Goal: Task Accomplishment & Management: Manage account settings

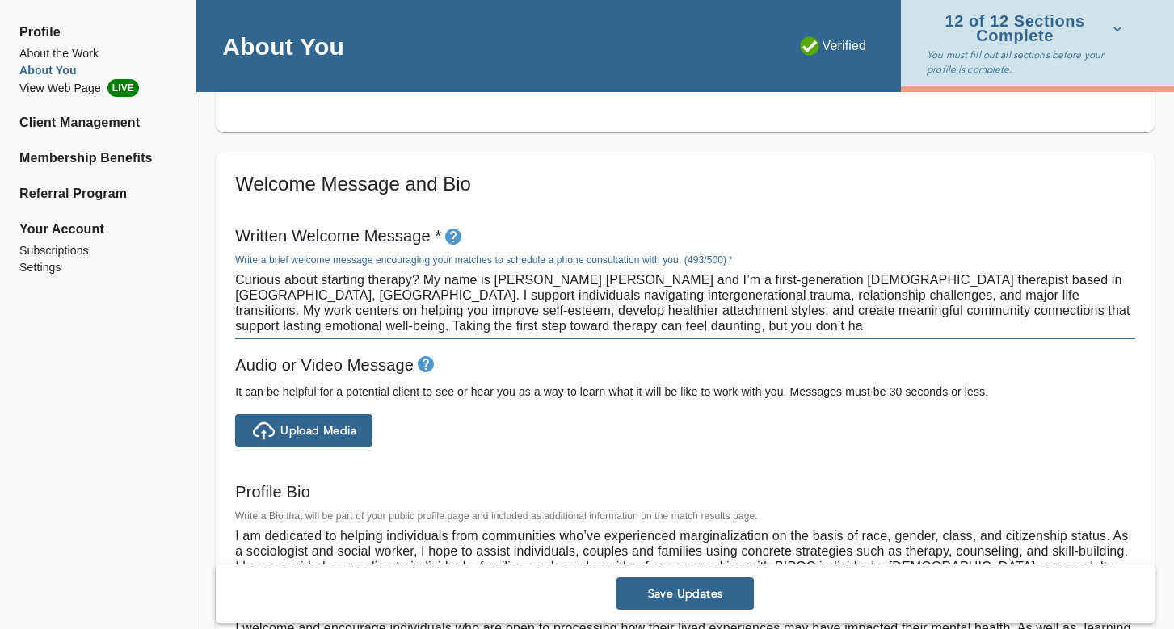
scroll to position [865, 0]
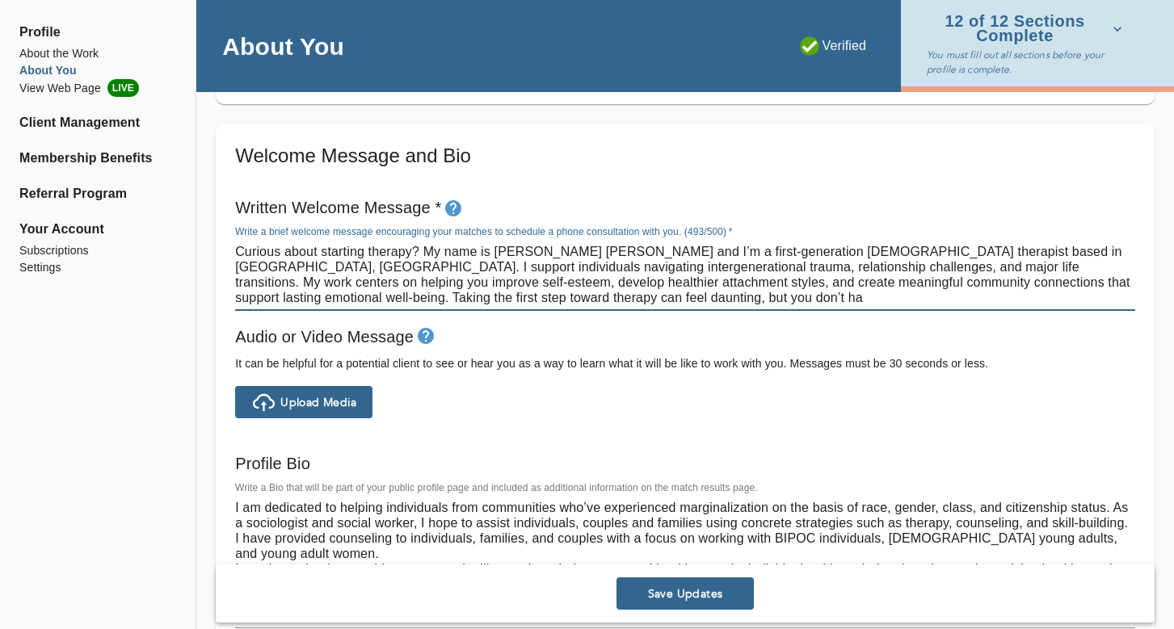
click at [480, 291] on textarea "Curious about starting therapy? My name is [PERSON_NAME] [PERSON_NAME] and I’m …" at bounding box center [685, 274] width 900 height 61
drag, startPoint x: 516, startPoint y: 296, endPoint x: 304, endPoint y: 301, distance: 212.5
click at [304, 301] on textarea "Curious about starting therapy? My name is [PERSON_NAME] [PERSON_NAME] and I’m …" at bounding box center [685, 274] width 900 height 61
click at [477, 288] on textarea "Curious about starting therapy? My name is [PERSON_NAME] [PERSON_NAME] and I’m …" at bounding box center [685, 274] width 900 height 61
drag, startPoint x: 505, startPoint y: 292, endPoint x: 986, endPoint y: 285, distance: 480.7
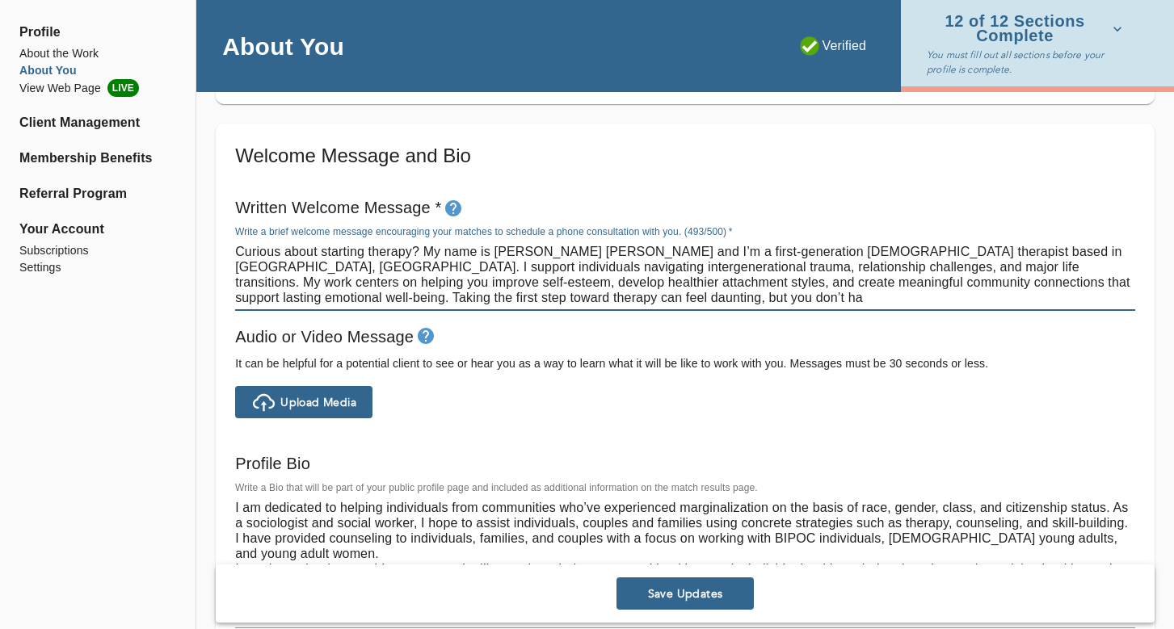
click at [986, 285] on textarea "Curious about starting therapy? My name is [PERSON_NAME] [PERSON_NAME] and I’m …" at bounding box center [685, 274] width 900 height 61
drag, startPoint x: 401, startPoint y: 295, endPoint x: 219, endPoint y: 242, distance: 189.2
click at [219, 242] on div "Welcome Message and Bio Written Welcome Message * Write a brief welcome message…" at bounding box center [685, 417] width 939 height 586
type textarea "Curious about starting therapy? My name is [PERSON_NAME] [PERSON_NAME] and I’m …"
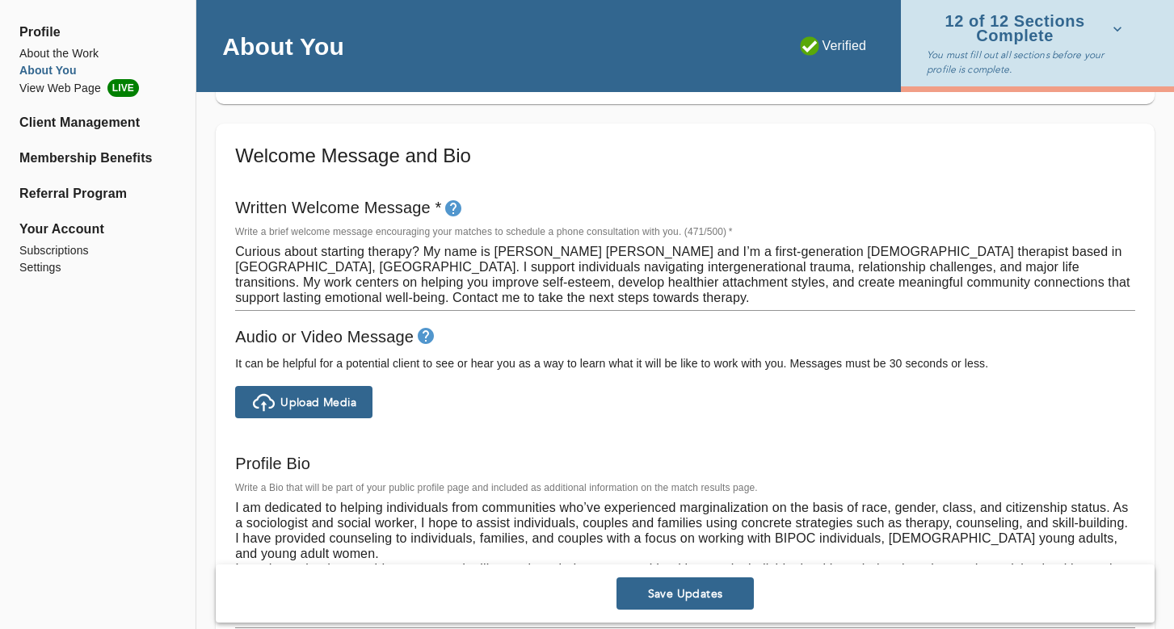
click at [597, 448] on div "Profile Bio Write a Bio that will be part of your public profile page and inclu…" at bounding box center [685, 556] width 913 height 225
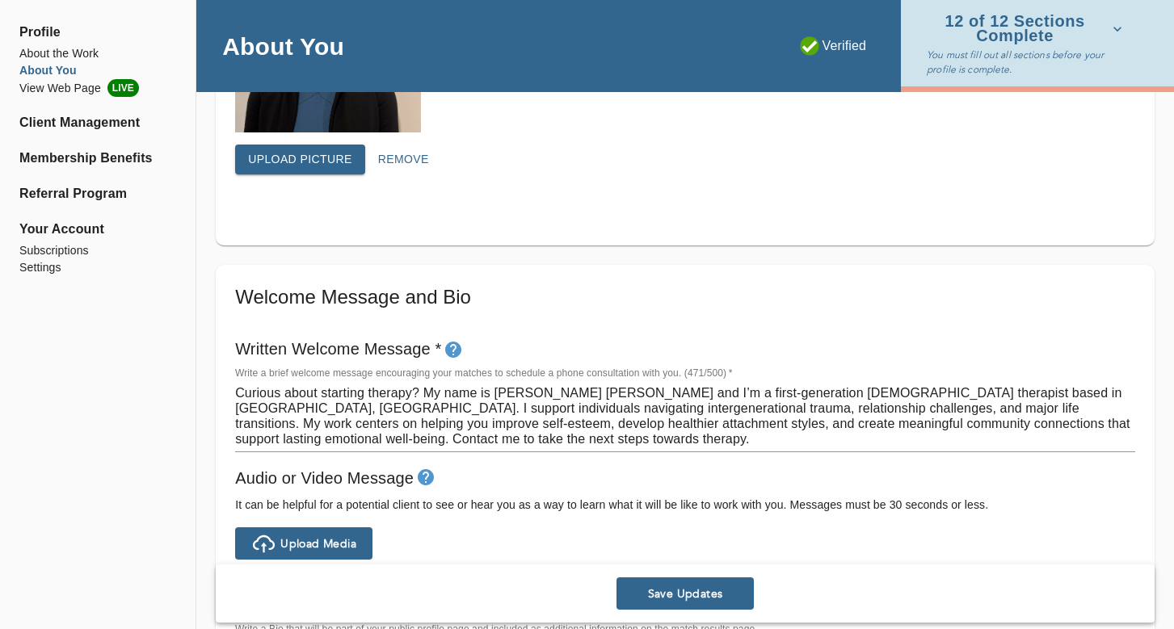
scroll to position [721, 0]
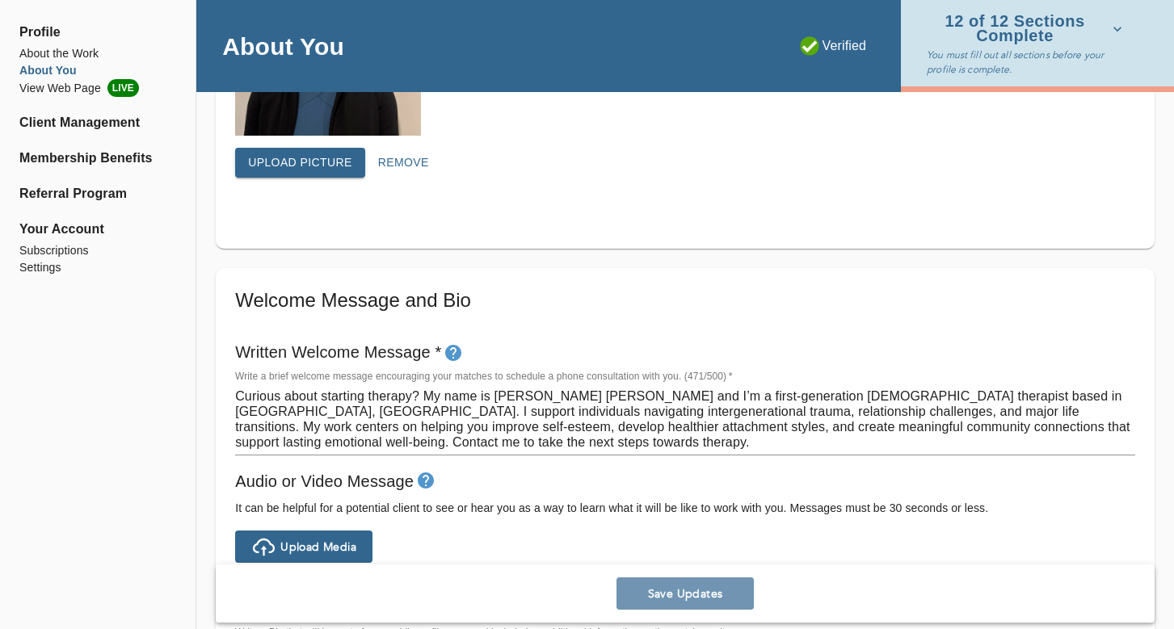
click at [684, 593] on span "Save Updates" at bounding box center [685, 593] width 124 height 15
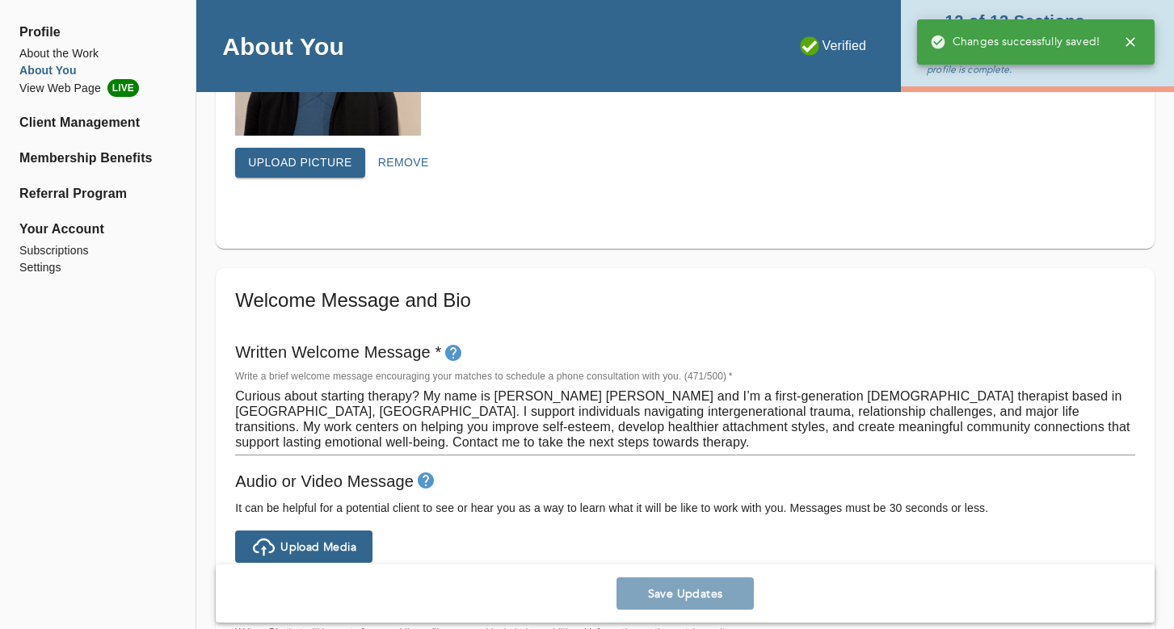
click at [887, 204] on div "Profile Photo Profile picture * Please upload a square headshot and hover over …" at bounding box center [685, 36] width 939 height 426
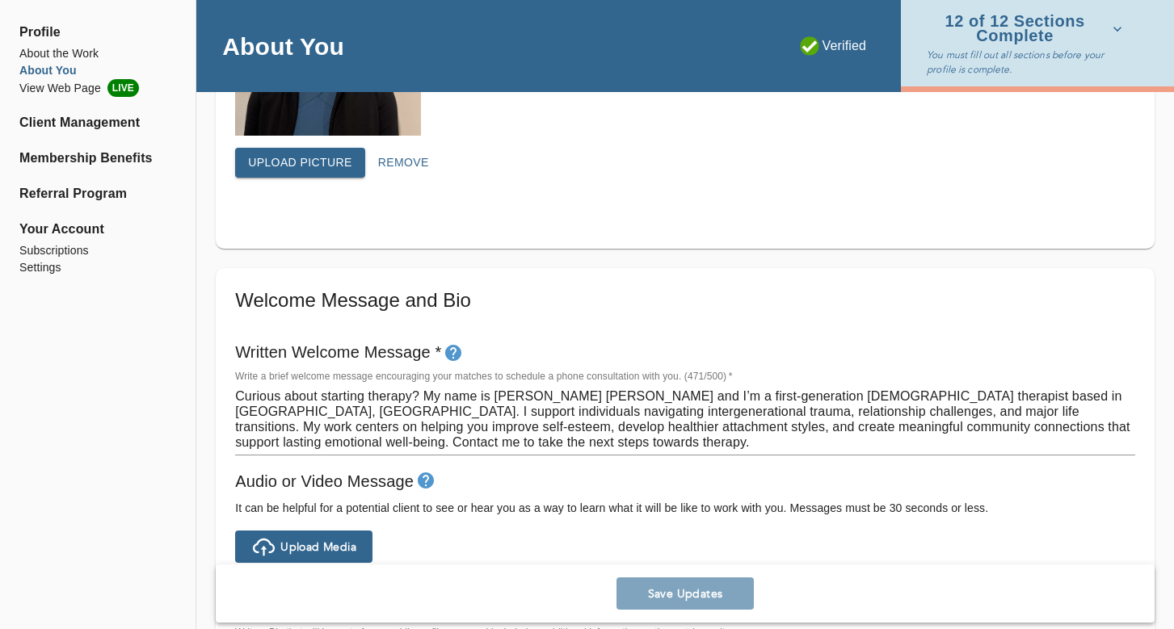
click at [1129, 30] on div "12 of 12 Sections Complete You must fill out all sections before your profile i…" at bounding box center [1037, 43] width 273 height 86
click at [1115, 25] on icon "button" at bounding box center [1117, 29] width 16 height 16
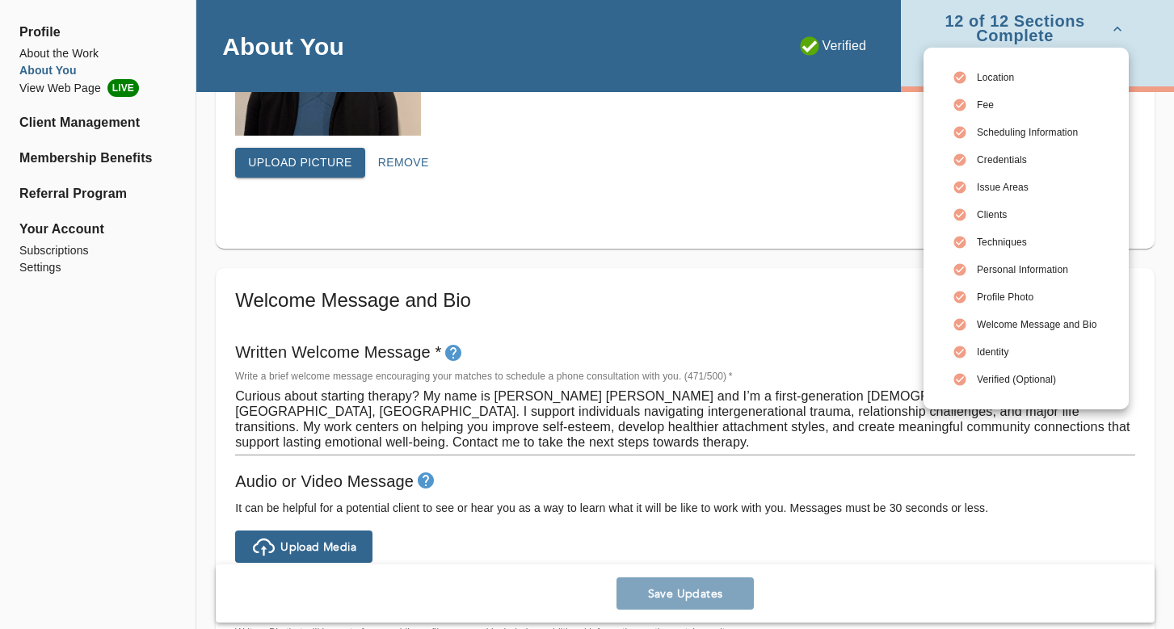
click at [906, 169] on div at bounding box center [587, 314] width 1174 height 629
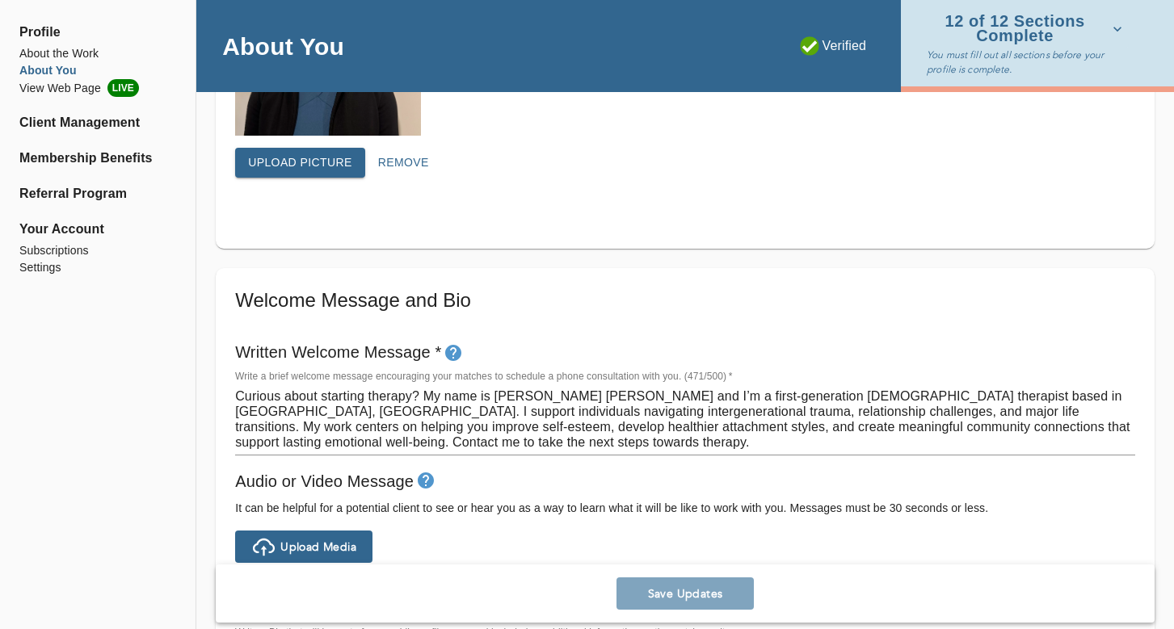
click at [799, 161] on div "Upload picture Remove" at bounding box center [685, 169] width 900 height 43
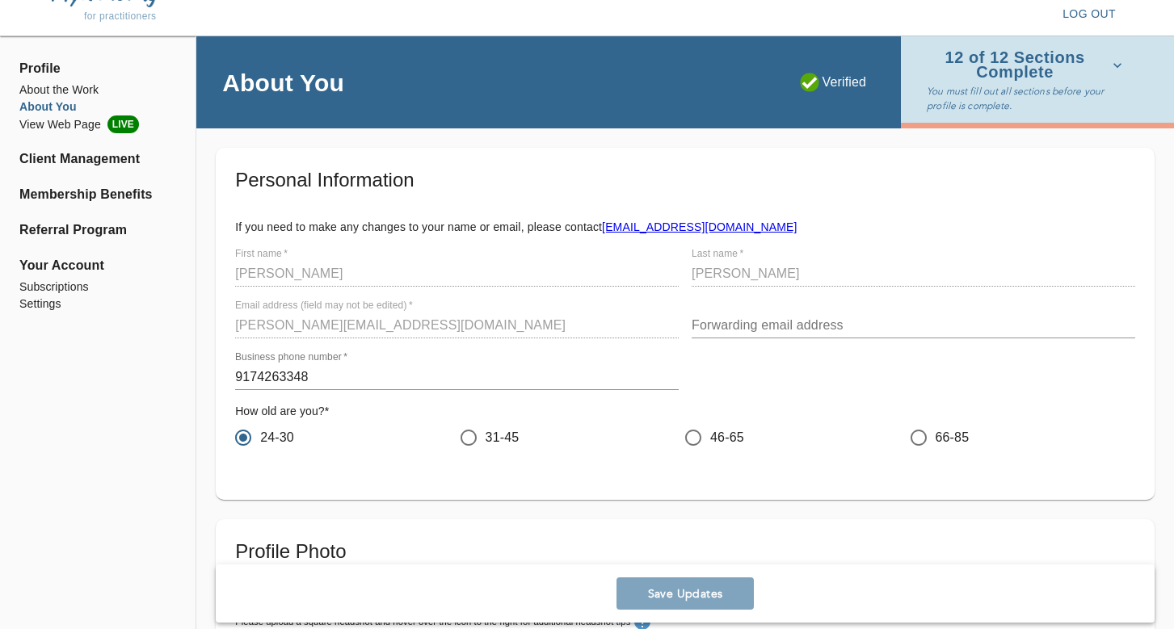
scroll to position [14, 0]
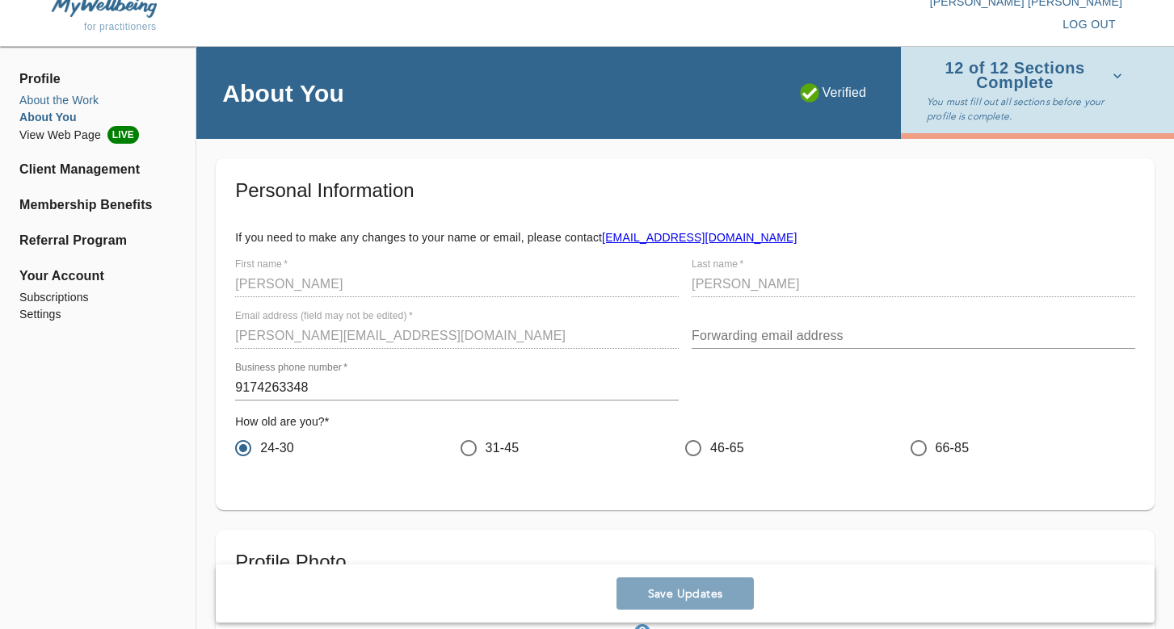
click at [74, 95] on li "About the Work" at bounding box center [97, 100] width 157 height 17
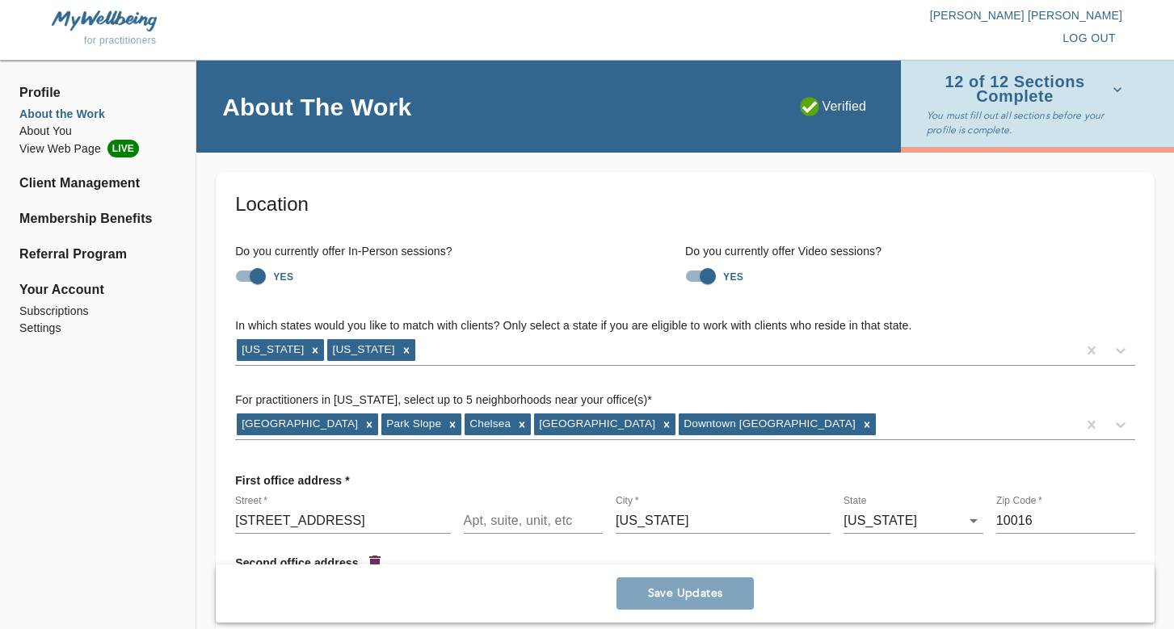
click at [44, 102] on span "Profile" at bounding box center [97, 92] width 157 height 19
click at [44, 95] on span "Profile" at bounding box center [97, 92] width 157 height 19
click at [72, 146] on li "View Web Page LIVE" at bounding box center [97, 149] width 157 height 18
click at [1056, 120] on p "You must fill out all sections before your profile is complete." at bounding box center [1028, 122] width 202 height 29
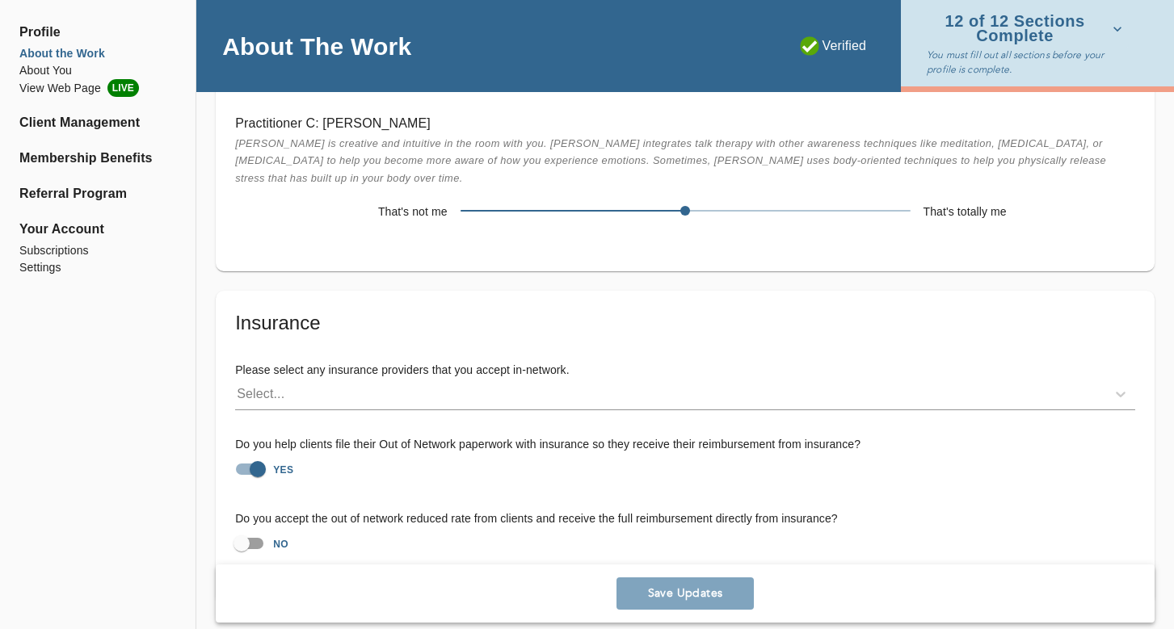
scroll to position [3751, 0]
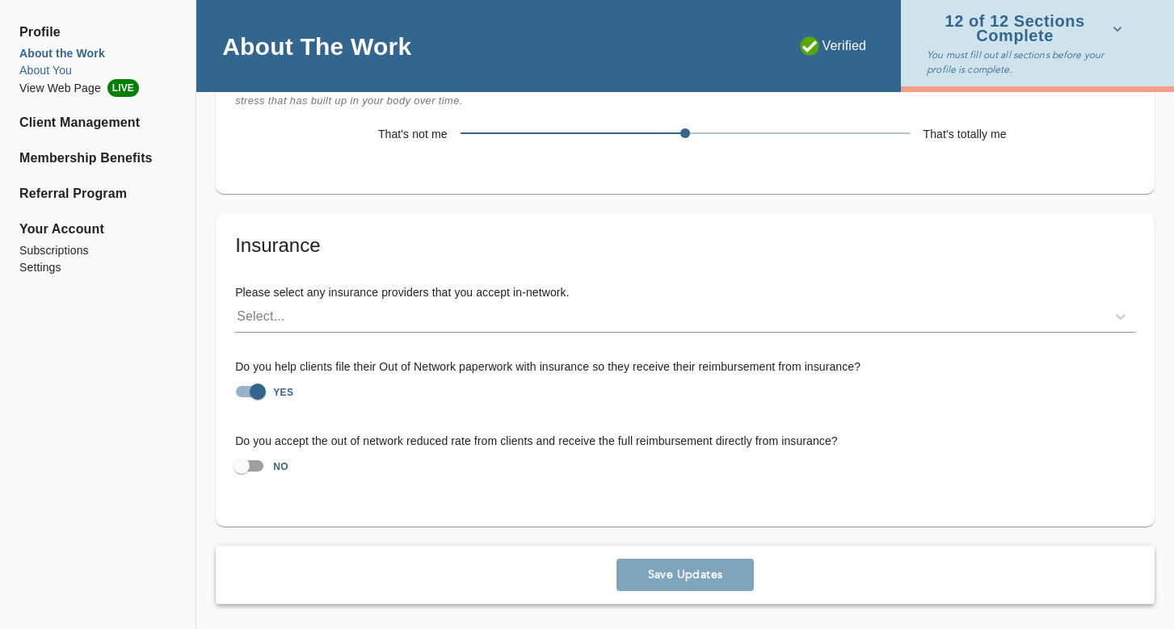
click at [61, 63] on li "About You" at bounding box center [97, 70] width 157 height 17
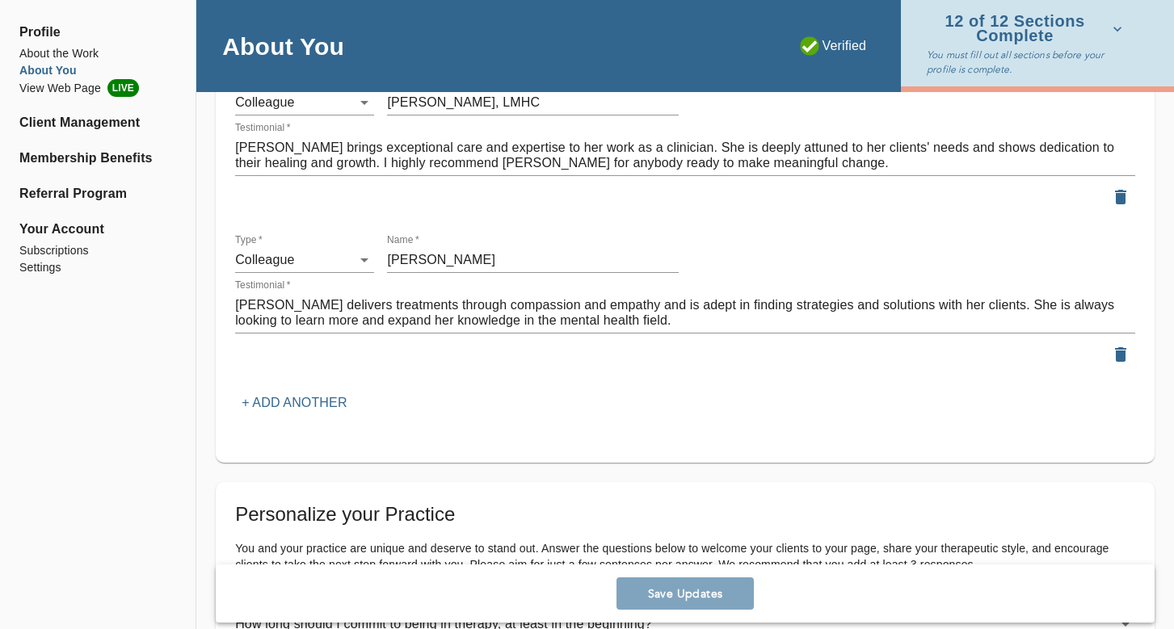
scroll to position [2031, 0]
click at [114, 157] on li "Membership Benefits" at bounding box center [97, 158] width 157 height 19
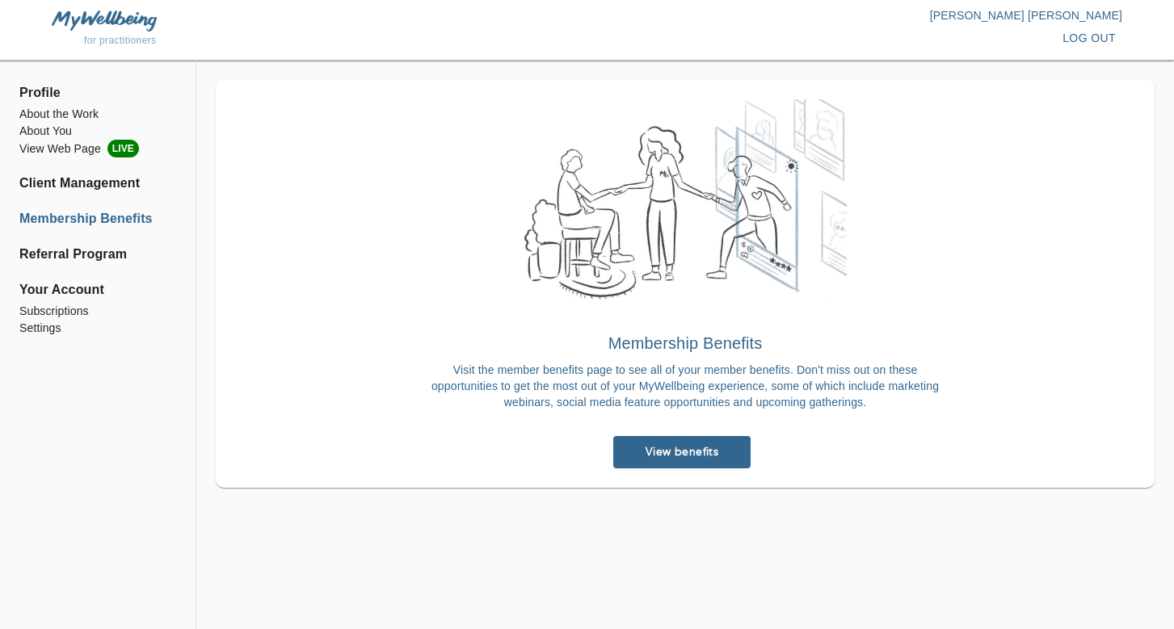
click at [656, 444] on link "View benefits" at bounding box center [681, 452] width 137 height 32
